Goal: Information Seeking & Learning: Find specific fact

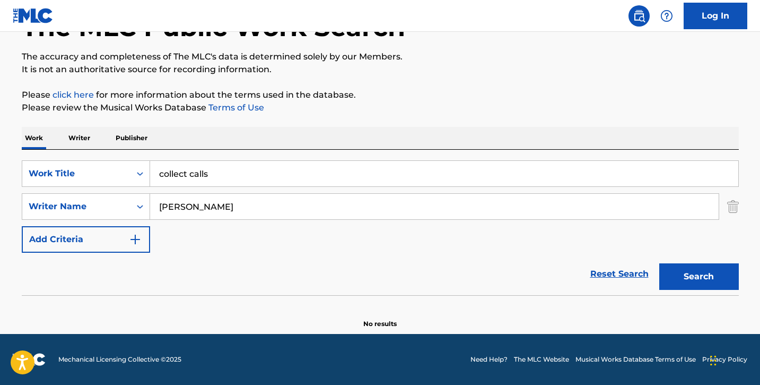
scroll to position [76, 0]
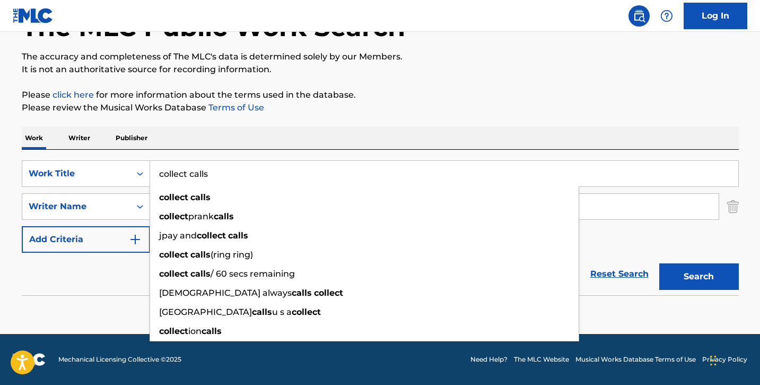
drag, startPoint x: 212, startPoint y: 168, endPoint x: 167, endPoint y: 171, distance: 45.2
click at [167, 171] on input "collect calls" at bounding box center [444, 173] width 588 height 25
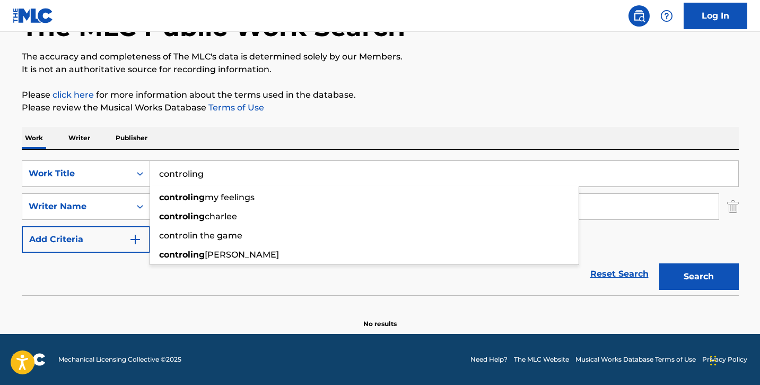
click at [659, 263] on button "Search" at bounding box center [699, 276] width 80 height 27
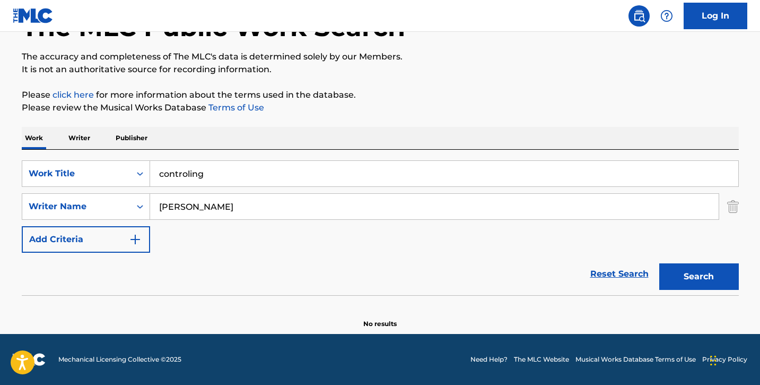
click at [710, 278] on button "Search" at bounding box center [699, 276] width 80 height 27
click at [189, 174] on input "controling" at bounding box center [444, 173] width 588 height 25
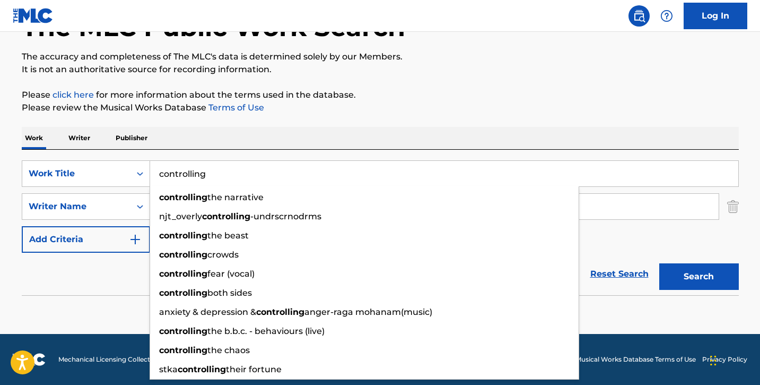
type input "controlling"
click at [639, 237] on div "SearchWithCriteria4679fc17-b9db-4b16-ae55-396735d4bc86 Work Title controlling c…" at bounding box center [380, 206] width 717 height 92
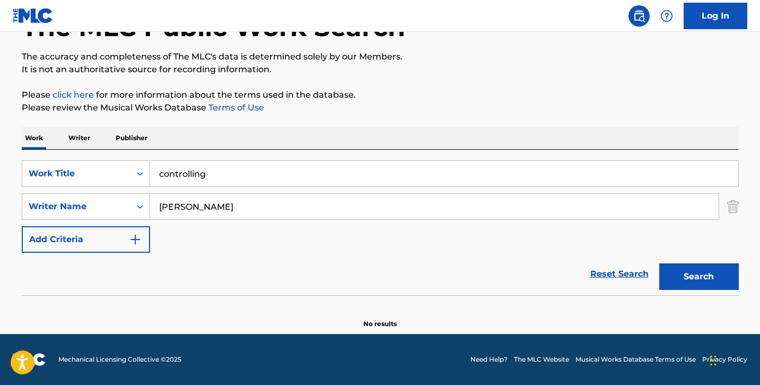
click at [684, 273] on button "Search" at bounding box center [699, 276] width 80 height 27
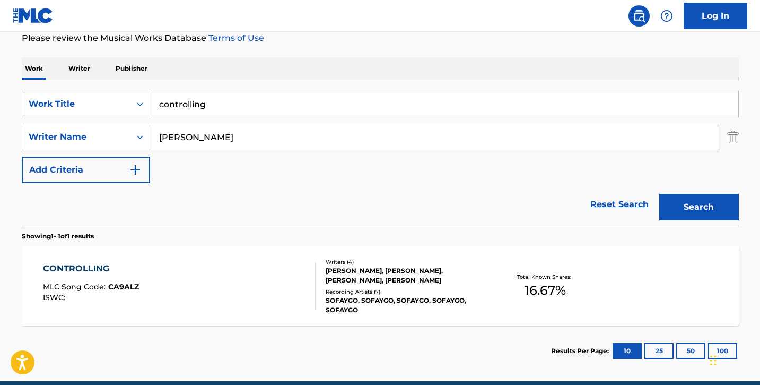
scroll to position [162, 0]
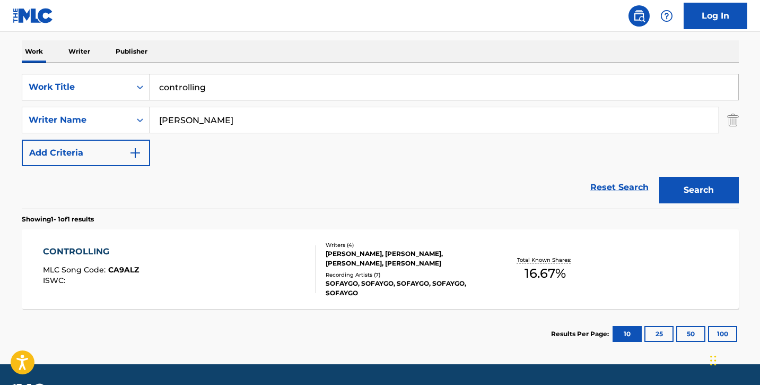
click at [222, 266] on div "CONTROLLING MLC Song Code : CA9ALZ ISWC :" at bounding box center [179, 269] width 273 height 48
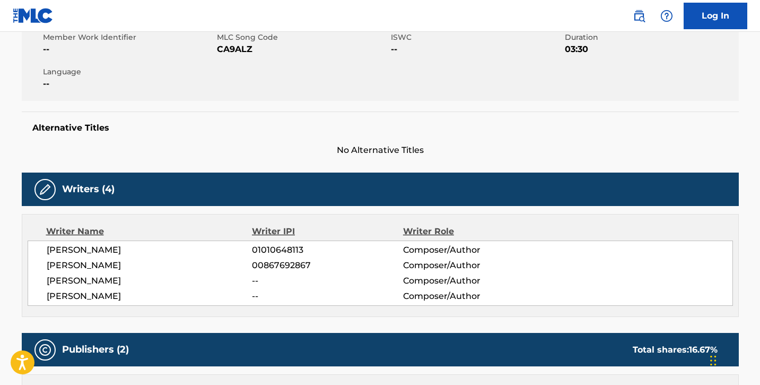
scroll to position [196, 0]
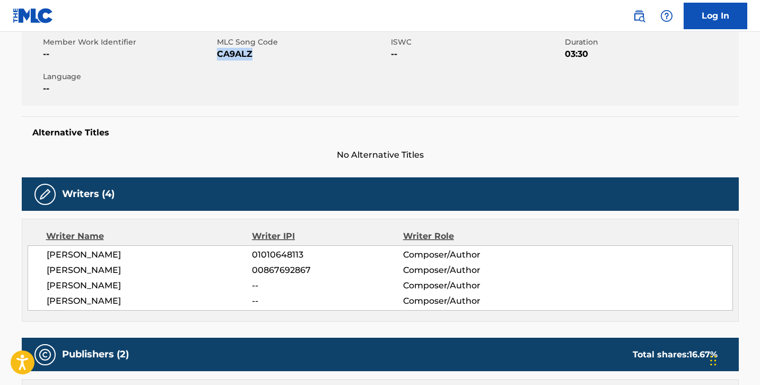
drag, startPoint x: 219, startPoint y: 54, endPoint x: 263, endPoint y: 54, distance: 43.5
click at [263, 54] on span "CA9ALZ" at bounding box center [302, 54] width 171 height 13
copy span "CA9ALZ"
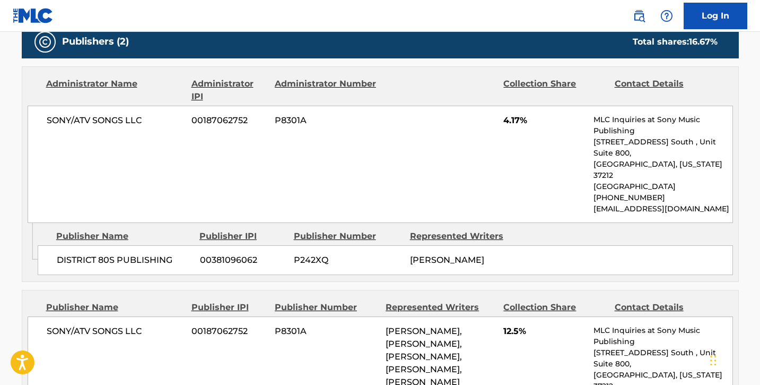
scroll to position [505, 0]
